Goal: Information Seeking & Learning: Find specific page/section

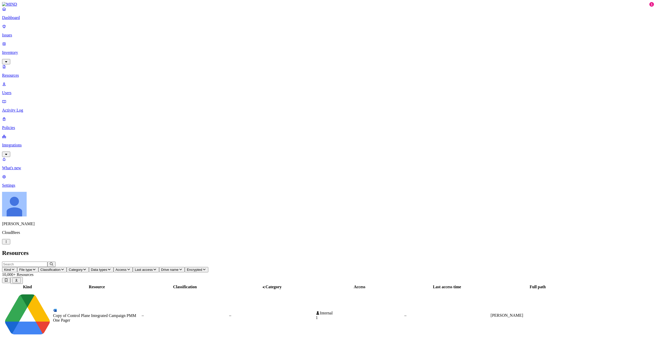
click at [47, 262] on input "text" at bounding box center [24, 264] width 45 height 5
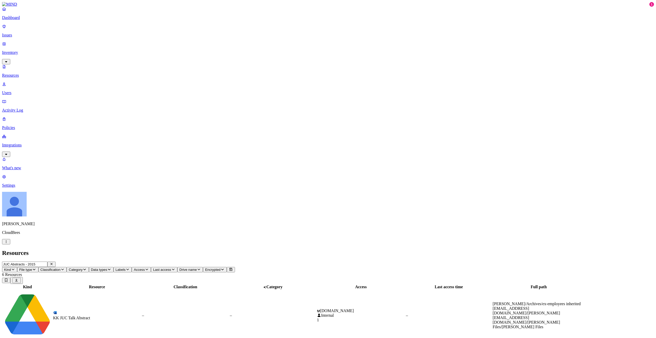
type input "JUC Abstracts - 2015"
click at [107, 316] on div "KK JUC Talk Abstract" at bounding box center [97, 318] width 88 height 5
drag, startPoint x: 88, startPoint y: 20, endPoint x: 91, endPoint y: 21, distance: 3.2
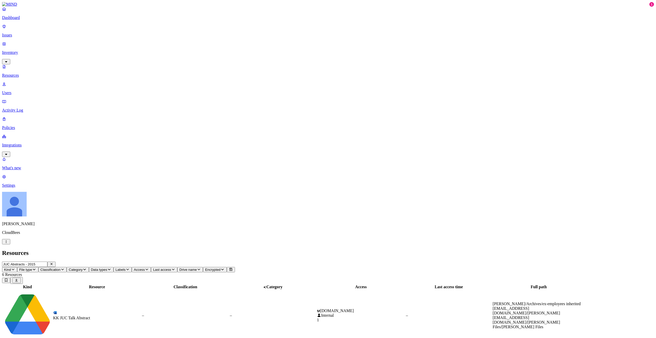
click at [47, 262] on input "JUC Abstracts - 2015" at bounding box center [24, 264] width 45 height 5
click at [53, 263] on icon "button" at bounding box center [52, 264] width 2 height 2
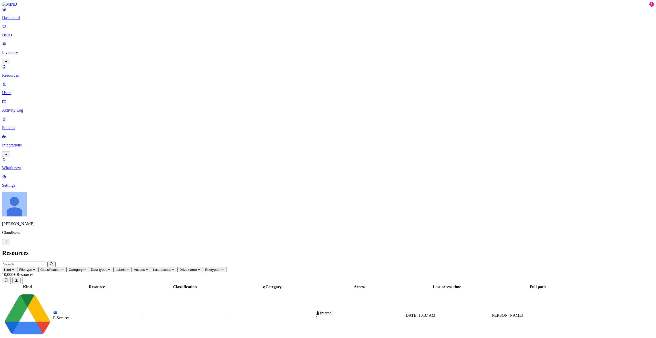
click at [15, 268] on icon "button" at bounding box center [13, 269] width 4 height 3
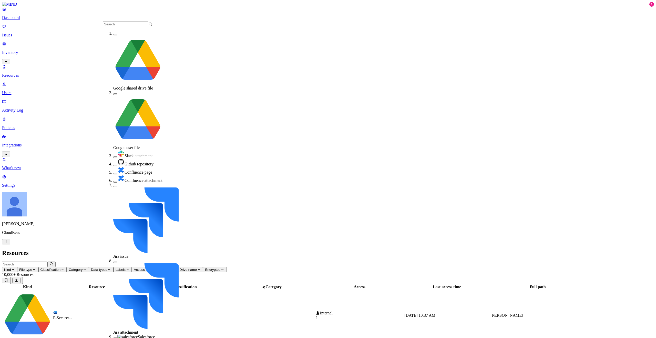
click at [15, 268] on icon "button" at bounding box center [13, 269] width 4 height 3
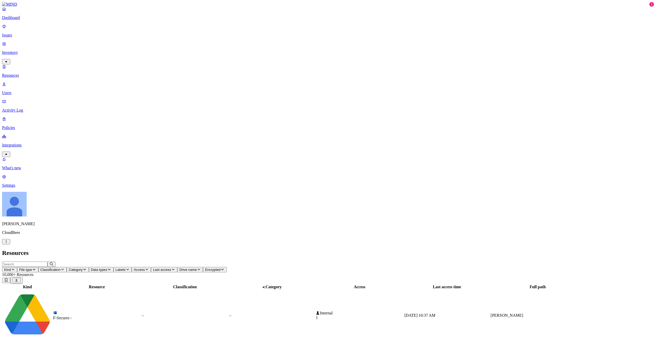
click at [145, 268] on span "Access" at bounding box center [139, 270] width 11 height 4
click at [126, 268] on span "Labels" at bounding box center [121, 270] width 10 height 4
click at [111, 268] on icon "button" at bounding box center [109, 269] width 4 height 3
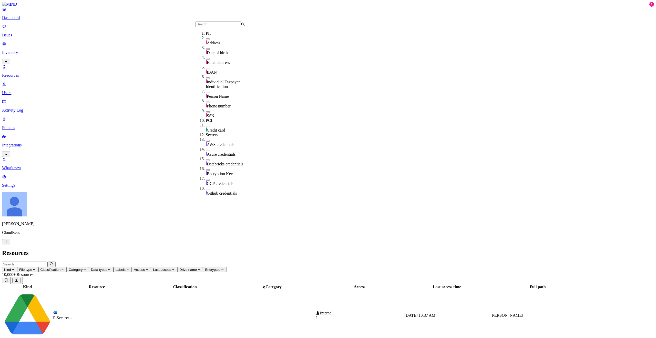
click at [83, 268] on span "Category" at bounding box center [76, 270] width 14 height 4
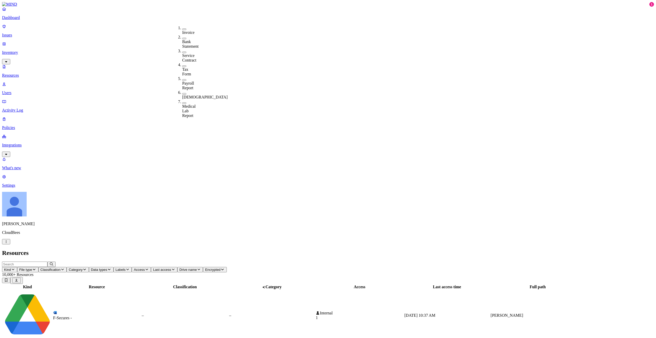
click at [65, 268] on icon "button" at bounding box center [63, 269] width 4 height 3
click at [153, 28] on button "button" at bounding box center [155, 29] width 4 height 2
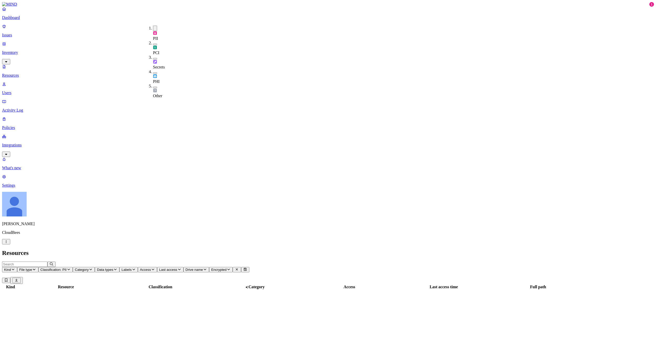
click at [32, 268] on span "File type" at bounding box center [25, 270] width 13 height 4
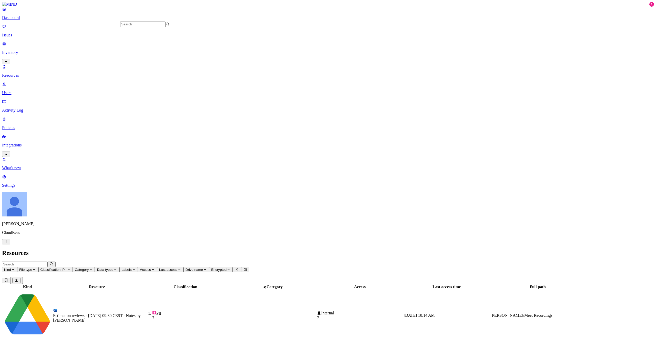
scroll to position [389, 0]
click at [144, 25] on input "text" at bounding box center [142, 24] width 45 height 5
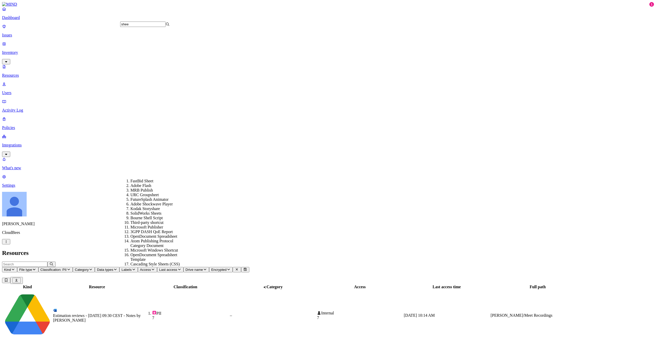
scroll to position [0, 0]
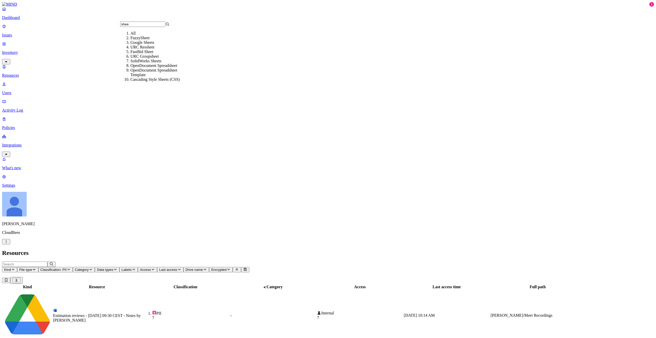
type input "shee"
click at [161, 45] on div "Google Sheets" at bounding box center [154, 42] width 49 height 5
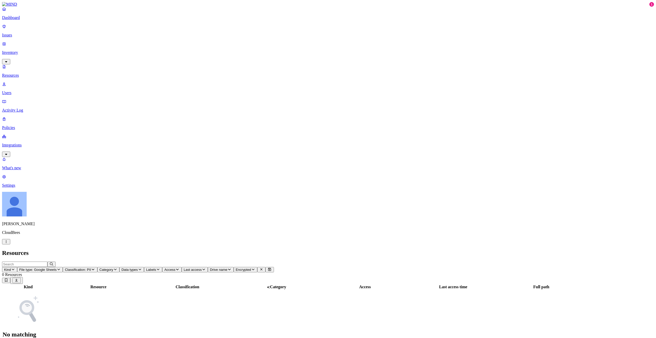
click at [61, 268] on icon "button" at bounding box center [59, 269] width 4 height 3
type input "docs"
click at [155, 40] on div "Google Docs" at bounding box center [154, 38] width 49 height 5
click at [92, 268] on icon "button" at bounding box center [90, 269] width 4 height 3
click at [172, 27] on div "PII" at bounding box center [172, 33] width 0 height 15
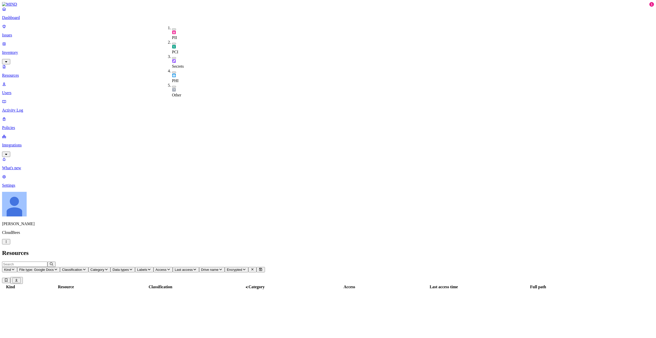
click at [179, 249] on h2 "Resources" at bounding box center [328, 252] width 652 height 7
click at [15, 268] on icon "button" at bounding box center [13, 269] width 4 height 3
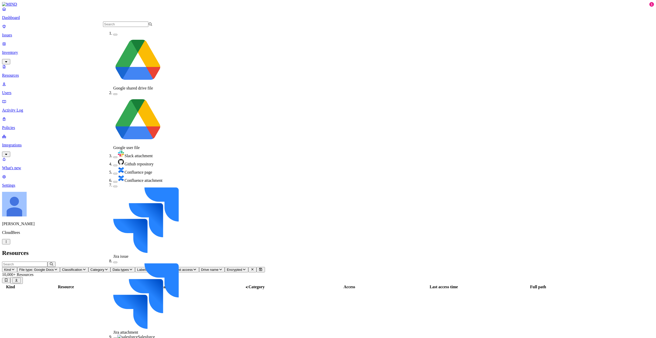
scroll to position [24, 0]
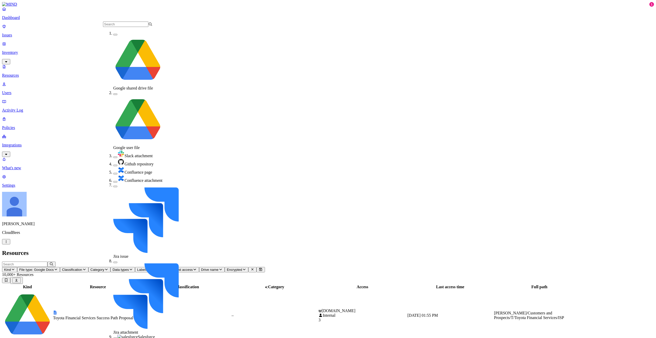
click at [137, 249] on h2 "Resources" at bounding box center [328, 252] width 652 height 7
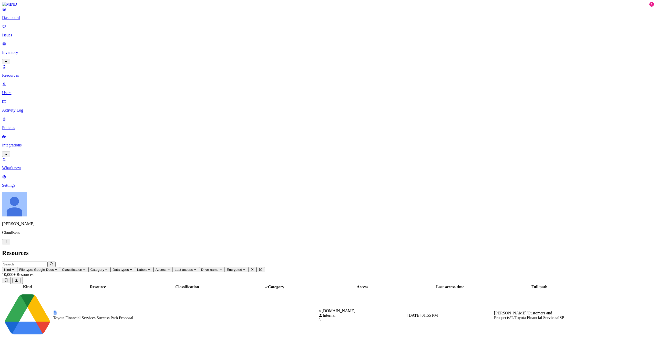
scroll to position [19, 0]
click at [27, 108] on p "Activity Log" at bounding box center [328, 110] width 652 height 5
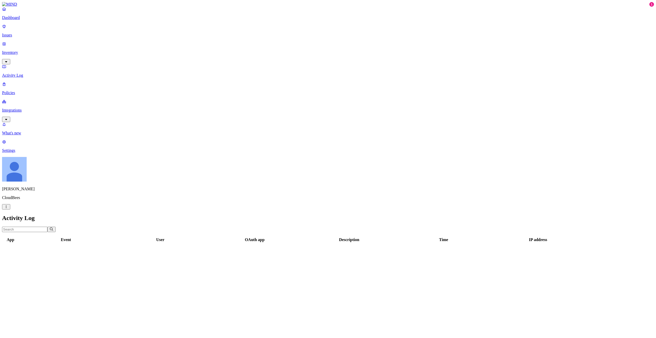
click at [23, 34] on p "Issues" at bounding box center [328, 35] width 652 height 5
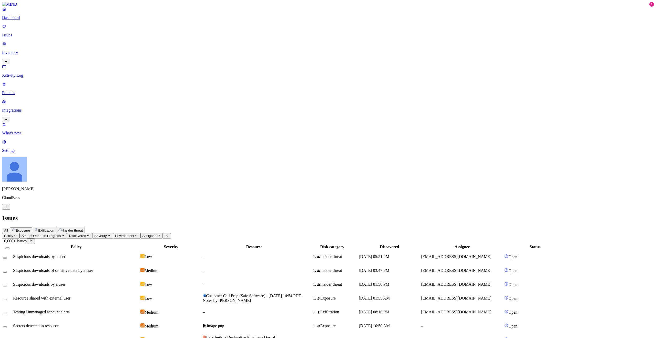
click at [36, 42] on link "Inventory" at bounding box center [328, 53] width 652 height 22
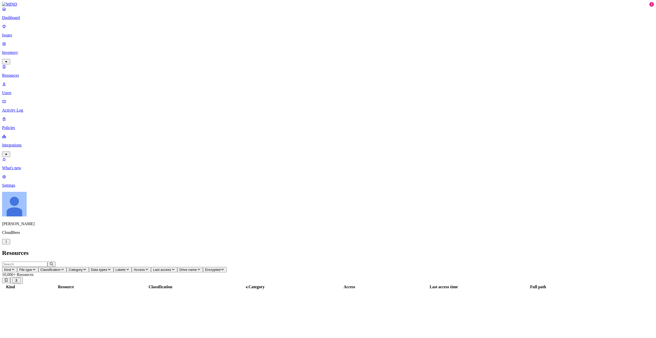
click at [39, 45] on div "Inventory Resources Users" at bounding box center [328, 69] width 652 height 54
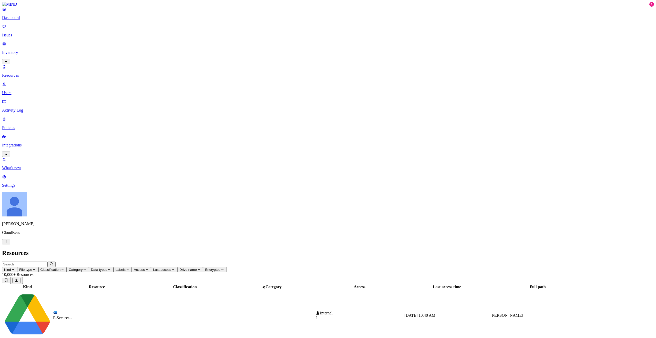
click at [47, 262] on input "text" at bounding box center [24, 264] width 45 height 5
type input "https://docs.google.com/spreadsheets/d/1JxSnrNEDYcJBSzKapKh5RxhhLn3H8X1HbqH_xef…"
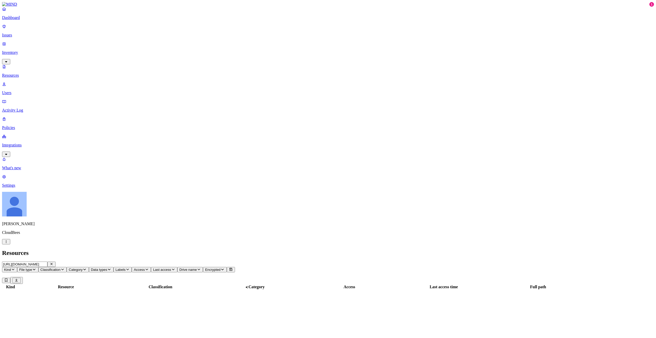
scroll to position [0, 124]
click at [47, 262] on input "https://docs.google.com/spreadsheets/d/1JxSnrNEDYcJBSzKapKh5RxhhLn3H8X1HbqH_xef…" at bounding box center [24, 264] width 45 height 5
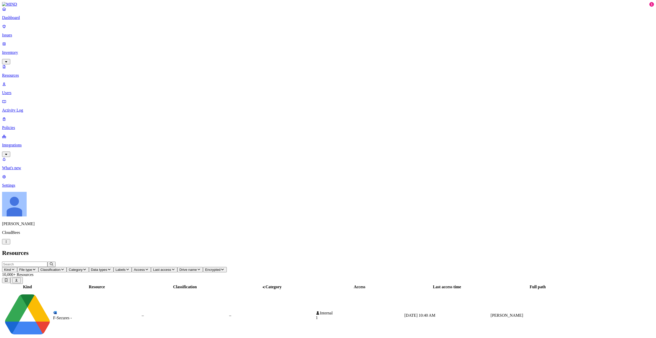
type input "https://docs.google.com/spreadsheets/d/1JxSnrNEDYcJBSzKapKh5RxhhLn3H8X1HbqH_xef…"
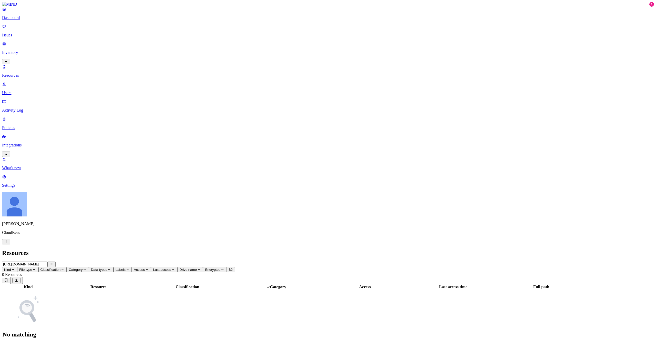
click at [47, 262] on input "https://docs.google.com/spreadsheets/d/1JxSnrNEDYcJBSzKapKh5RxhhLn3H8X1HbqH_xef…" at bounding box center [24, 264] width 45 height 5
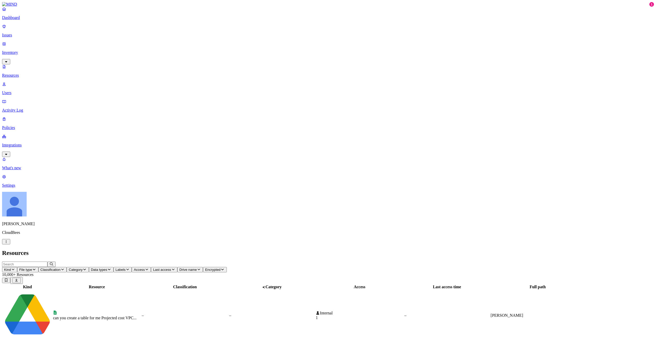
click at [47, 262] on input "text" at bounding box center [24, 264] width 45 height 5
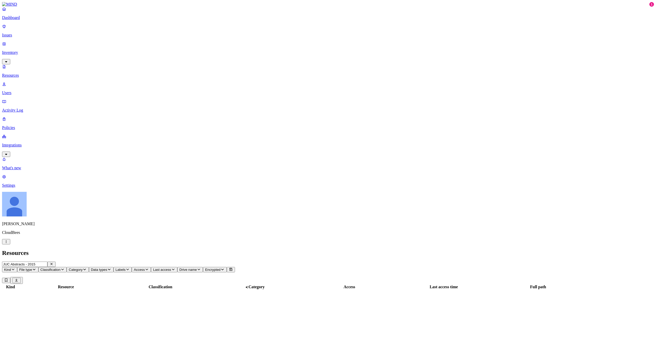
type input "JUC Abstracts - 2015"
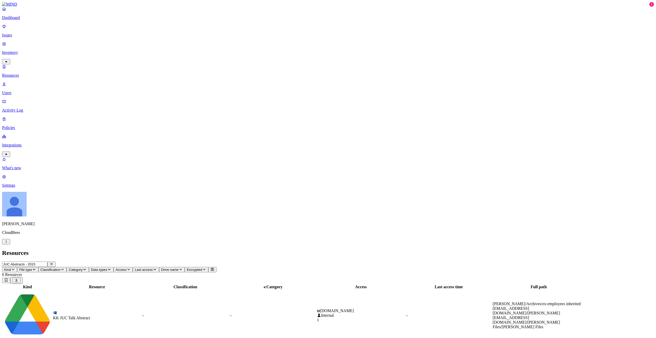
click at [47, 262] on input "JUC Abstracts - 2015" at bounding box center [24, 264] width 45 height 5
paste input "text"
click at [54, 262] on icon "button" at bounding box center [51, 263] width 4 height 3
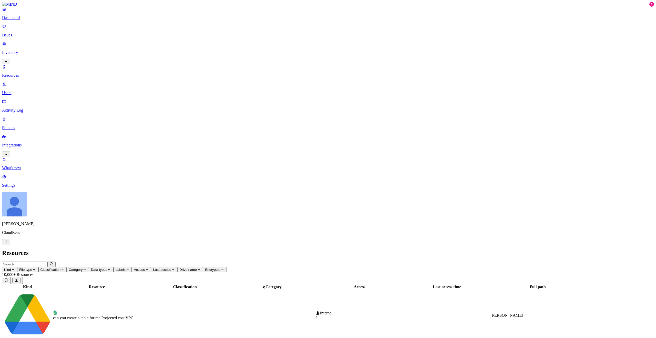
click at [47, 262] on input "text" at bounding box center [24, 264] width 45 height 5
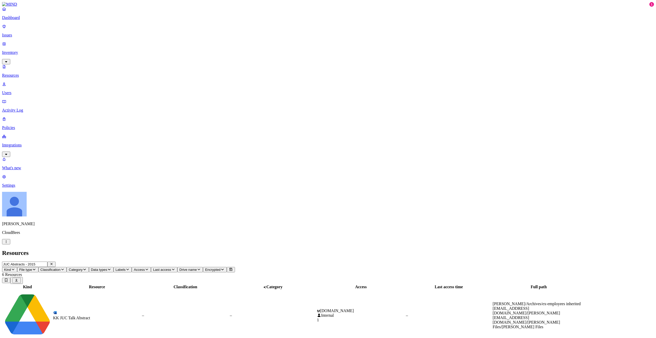
type input "JUC Abstracts - 2015"
click at [38, 267] on button "File type" at bounding box center [27, 269] width 21 height 5
type input "shee"
click at [150, 45] on div "Google Sheets" at bounding box center [154, 42] width 49 height 5
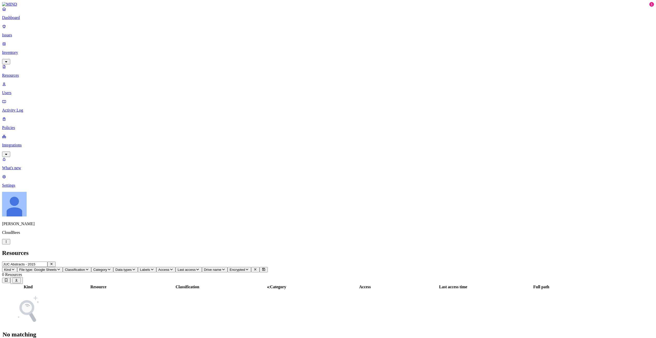
click at [57, 268] on span "File type: Google Sheets" at bounding box center [37, 270] width 37 height 4
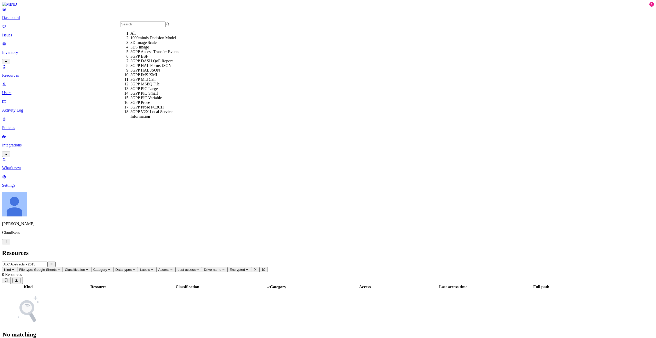
click at [57, 268] on span "File type: Google Sheets" at bounding box center [37, 270] width 37 height 4
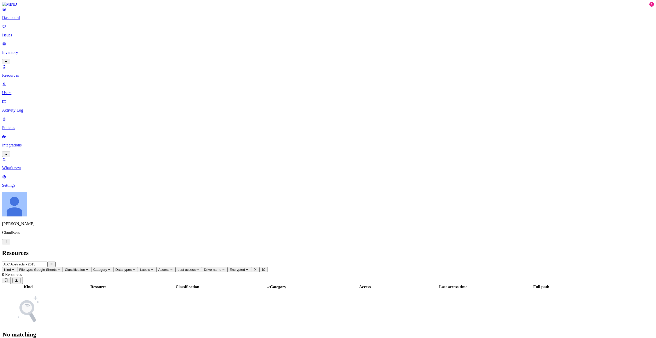
click at [57, 268] on span "File type: Google Sheets" at bounding box center [37, 270] width 37 height 4
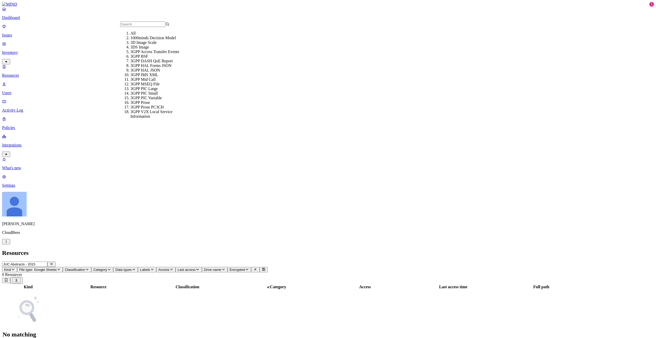
click at [149, 36] on div "All" at bounding box center [154, 33] width 49 height 5
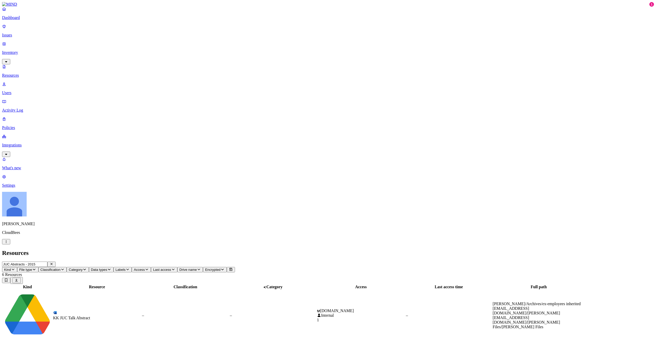
click at [405, 308] on div "[DOMAIN_NAME] Internal 1" at bounding box center [361, 315] width 88 height 14
